Goal: Task Accomplishment & Management: Manage account settings

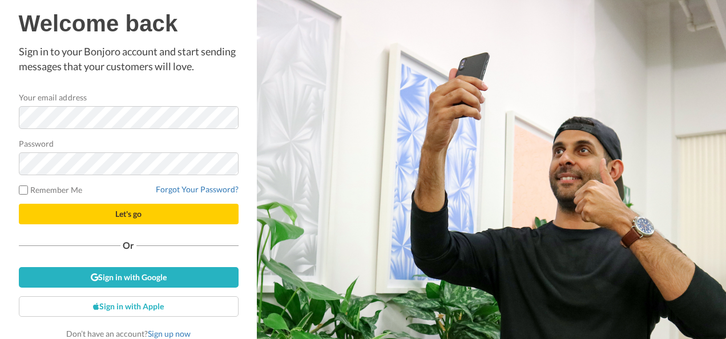
click at [92, 159] on div "Password" at bounding box center [129, 157] width 220 height 38
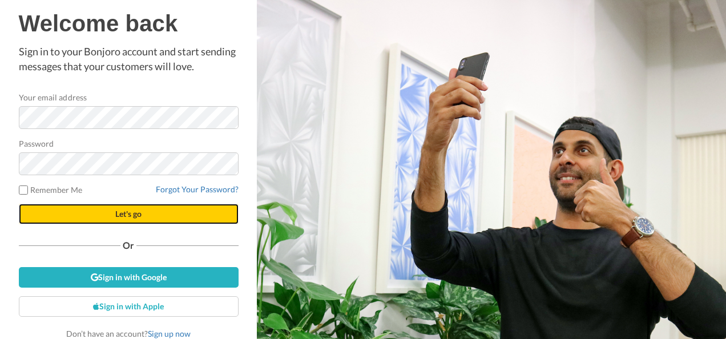
click at [86, 216] on button "Let's go" at bounding box center [129, 214] width 220 height 21
click at [90, 208] on button "Let's go" at bounding box center [129, 214] width 220 height 21
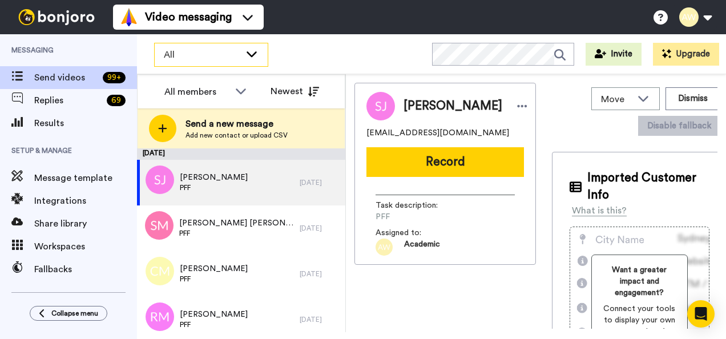
click at [210, 55] on span "All" at bounding box center [202, 55] width 77 height 14
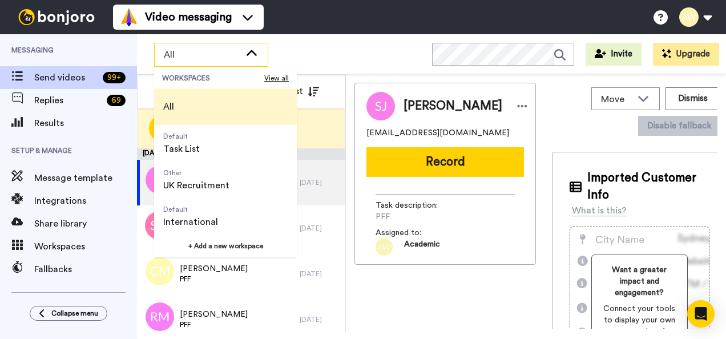
click at [222, 50] on span "All" at bounding box center [202, 55] width 77 height 14
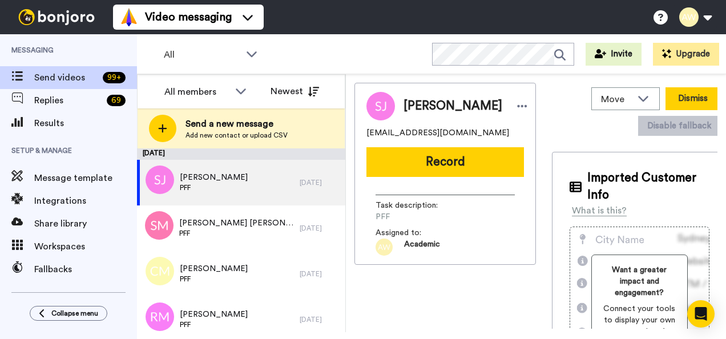
click at [605, 95] on button "Dismiss" at bounding box center [693, 98] width 55 height 23
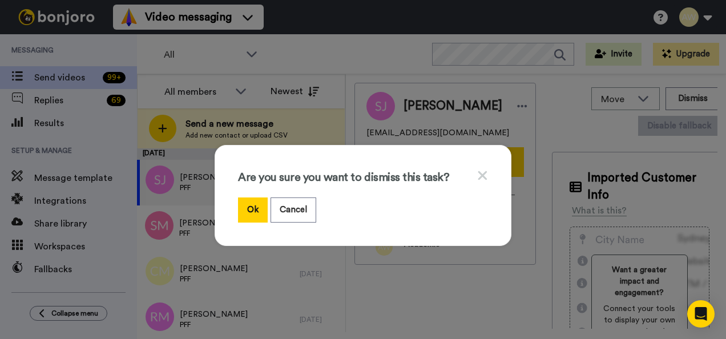
click at [477, 171] on icon at bounding box center [482, 175] width 11 height 14
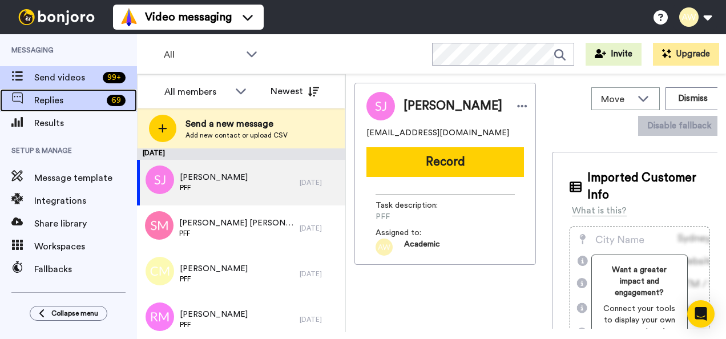
click at [78, 96] on span "Replies" at bounding box center [68, 101] width 68 height 14
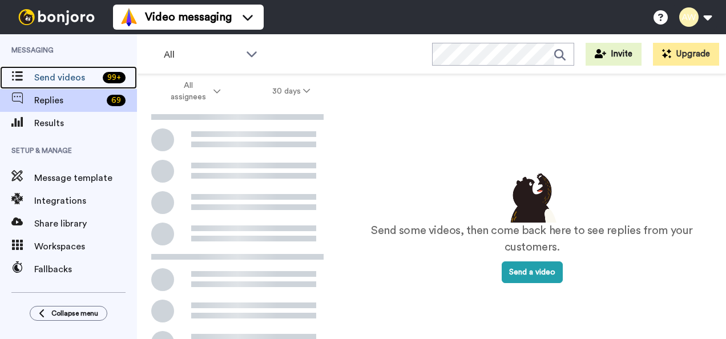
click at [80, 78] on span "Send videos" at bounding box center [66, 78] width 64 height 14
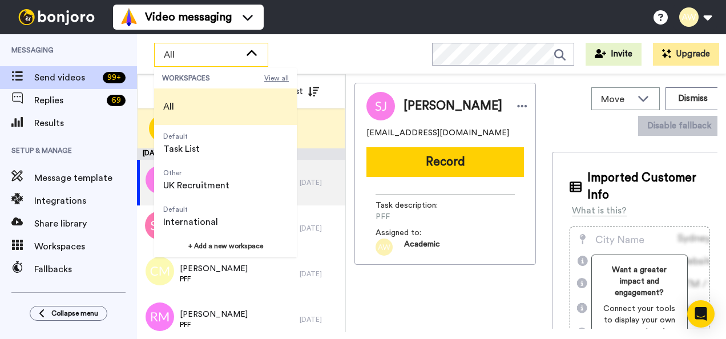
click at [269, 77] on span "View all" at bounding box center [276, 78] width 25 height 9
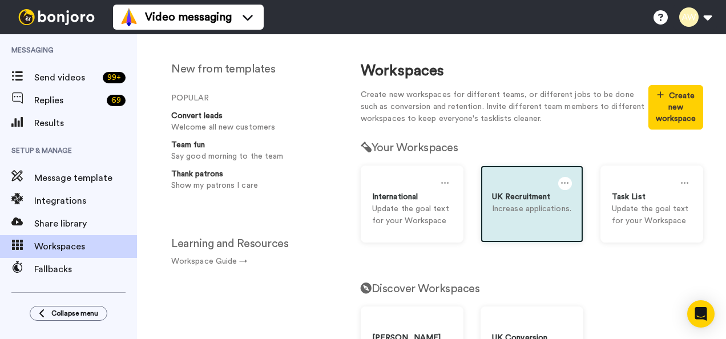
click at [537, 215] on p "Increase applications." at bounding box center [532, 209] width 80 height 12
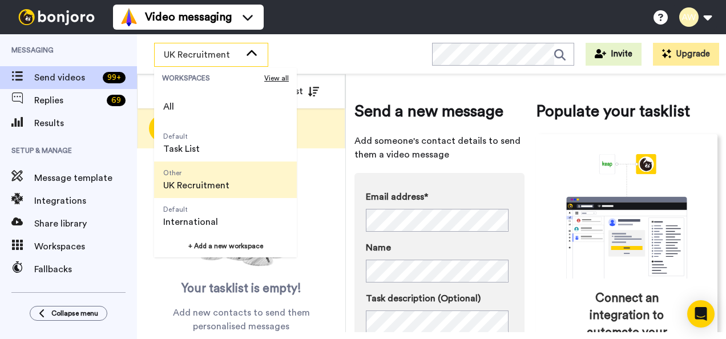
click at [225, 54] on span "UK Recruitment" at bounding box center [202, 55] width 77 height 14
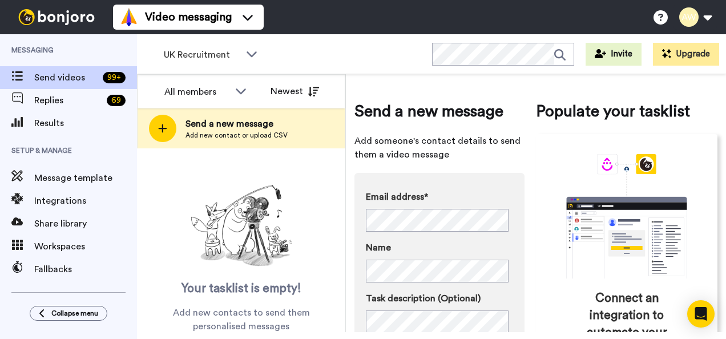
click at [225, 54] on span "UK Recruitment" at bounding box center [202, 55] width 77 height 14
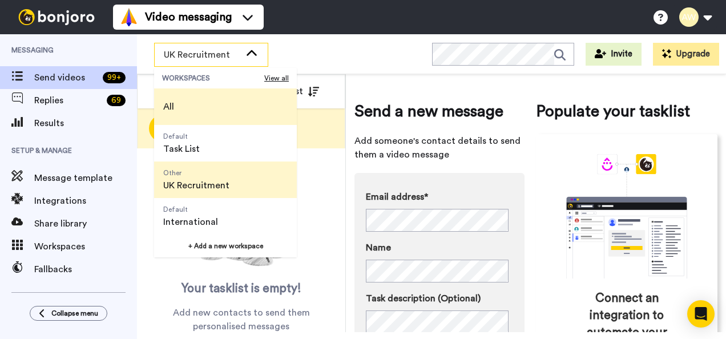
click at [221, 103] on li "All" at bounding box center [225, 106] width 143 height 37
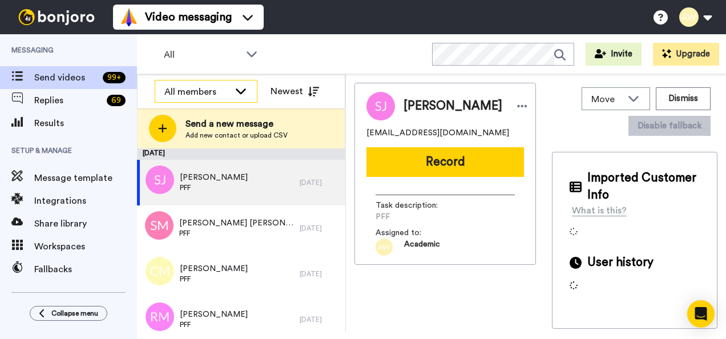
click at [218, 82] on div "All members" at bounding box center [206, 92] width 102 height 23
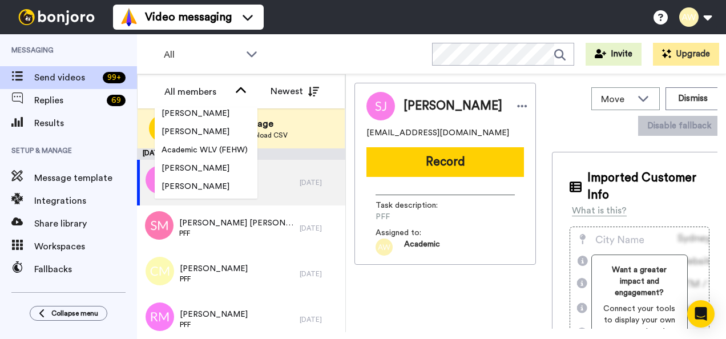
scroll to position [251, 0]
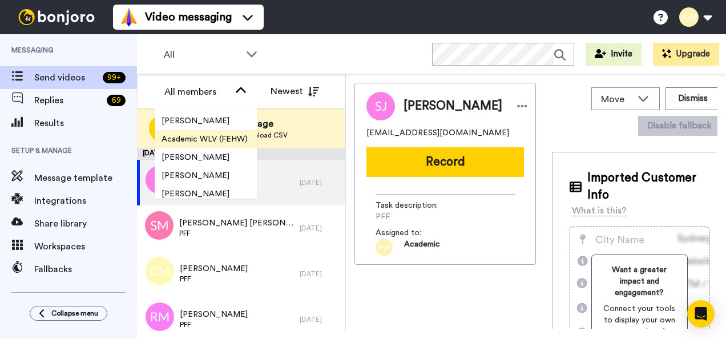
click at [208, 139] on span "Academic WLV (FEHW)" at bounding box center [205, 139] width 100 height 11
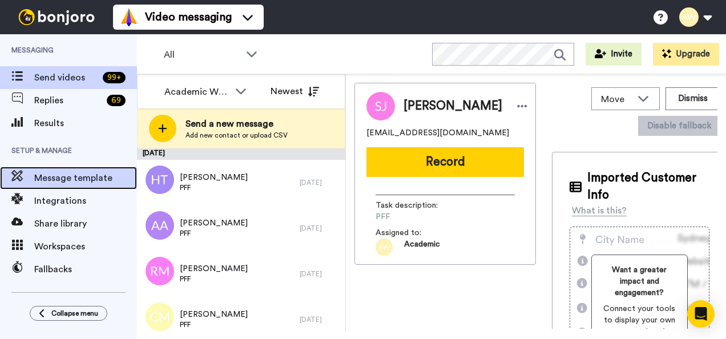
click at [108, 177] on span "Message template" at bounding box center [85, 178] width 103 height 14
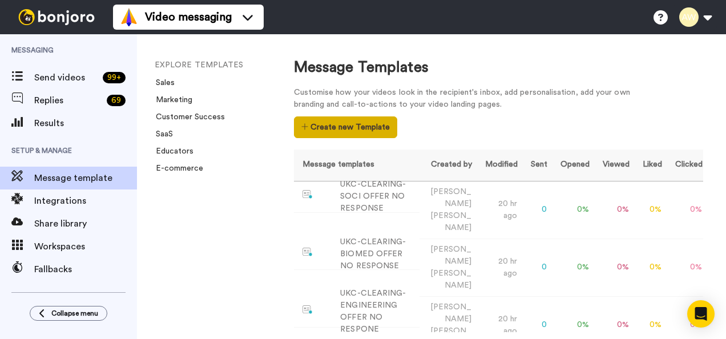
click at [370, 130] on button "Create new Template" at bounding box center [345, 127] width 103 height 22
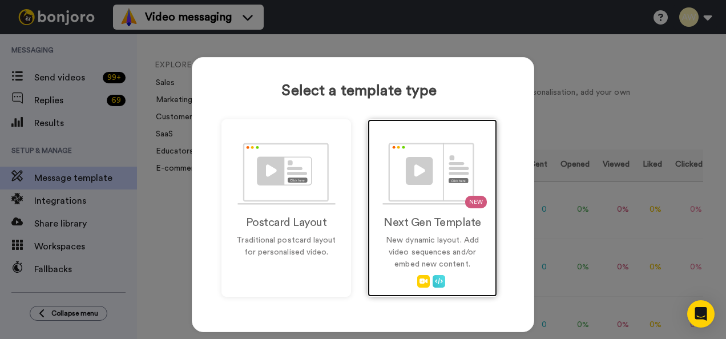
click at [429, 194] on img at bounding box center [433, 174] width 100 height 62
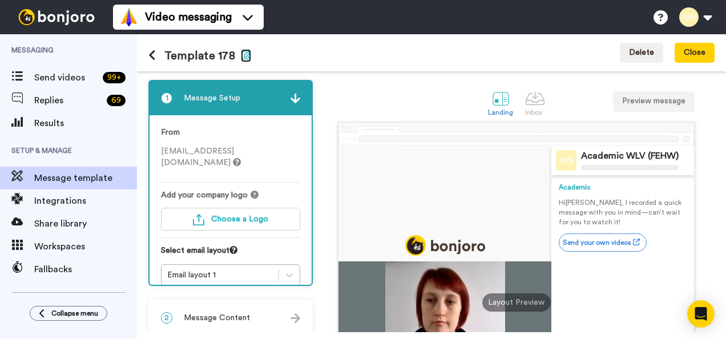
click at [241, 53] on icon "button" at bounding box center [246, 54] width 10 height 9
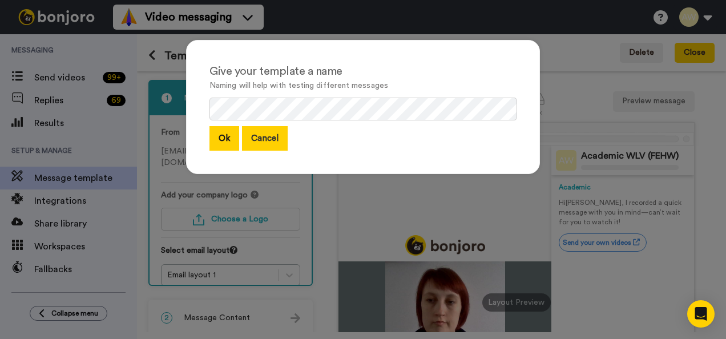
click at [263, 147] on button "Cancel" at bounding box center [265, 138] width 46 height 25
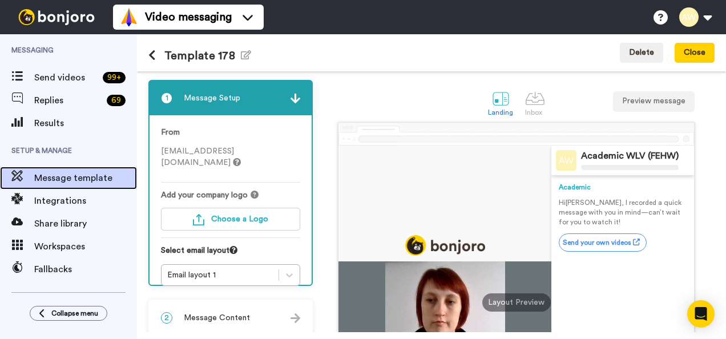
click at [65, 177] on span "Message template" at bounding box center [85, 178] width 103 height 14
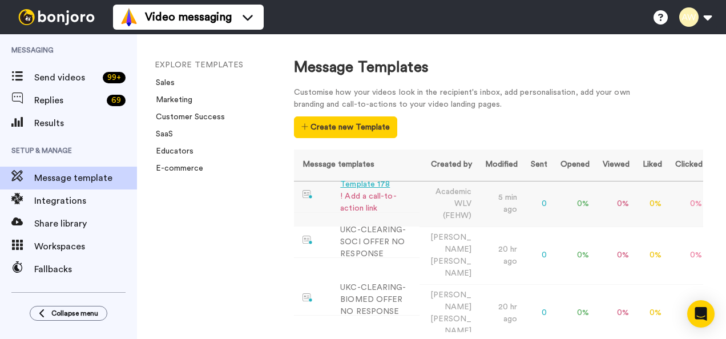
click at [506, 206] on td "5 min ago" at bounding box center [500, 204] width 46 height 46
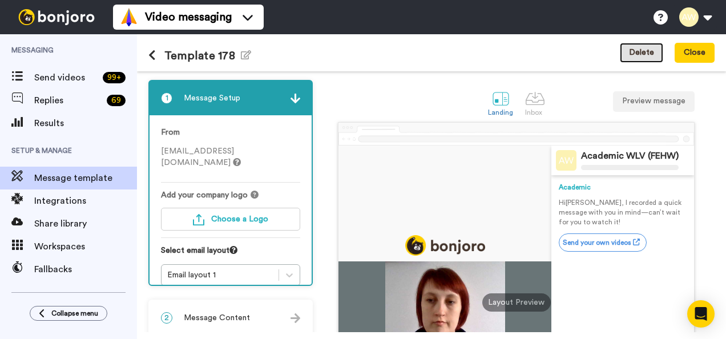
click at [659, 61] on button "Delete" at bounding box center [641, 53] width 43 height 21
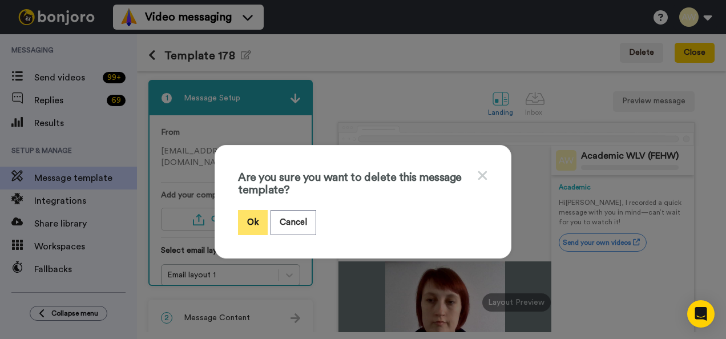
click at [253, 230] on button "Ok" at bounding box center [253, 222] width 30 height 25
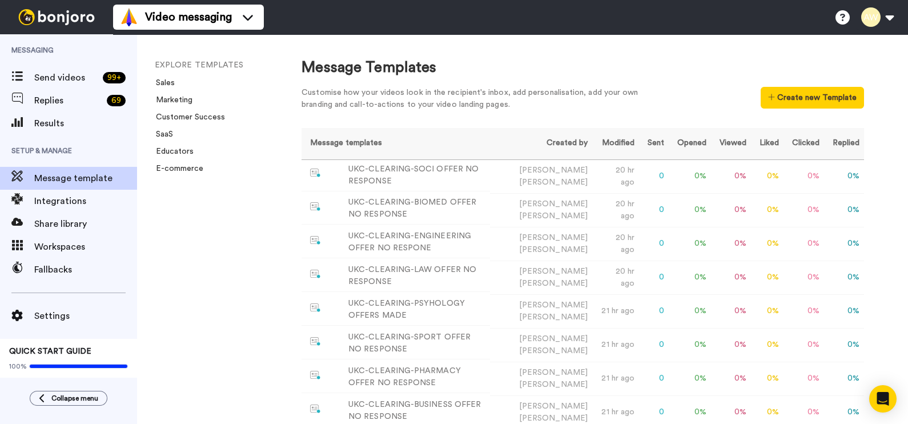
drag, startPoint x: 645, startPoint y: 0, endPoint x: 534, endPoint y: 77, distance: 135.4
click at [534, 77] on div "Message Templates" at bounding box center [582, 67] width 562 height 21
